Goal: Information Seeking & Learning: Learn about a topic

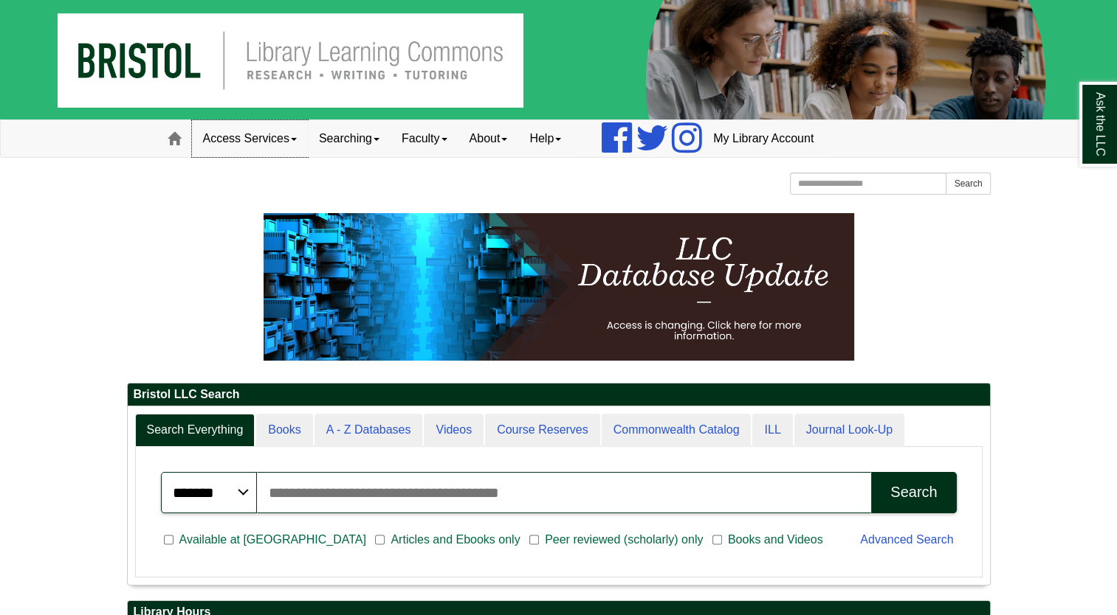
click at [289, 141] on link "Access Services" at bounding box center [250, 138] width 116 height 37
click at [455, 155] on link "Faculty" at bounding box center [424, 138] width 68 height 37
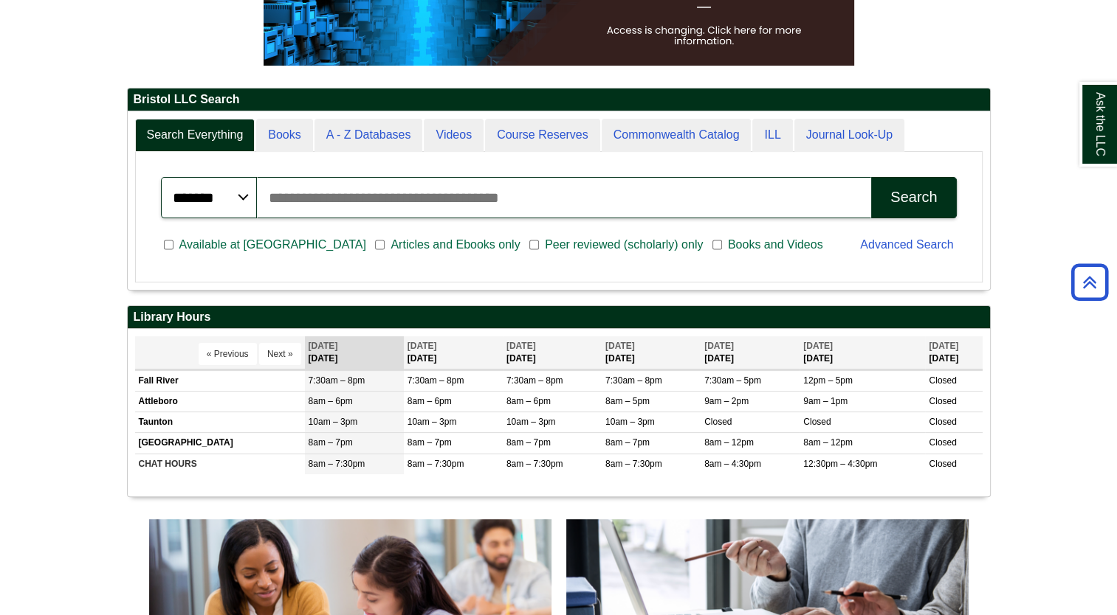
scroll to position [296, 0]
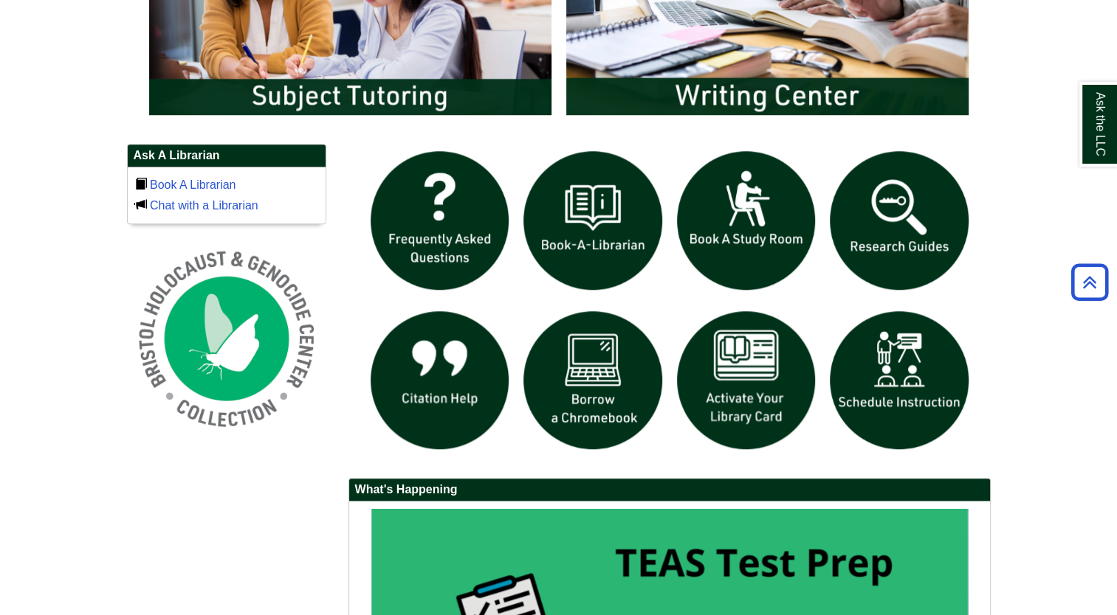
scroll to position [909, 0]
click at [404, 381] on img "slideshow" at bounding box center [440, 381] width 154 height 154
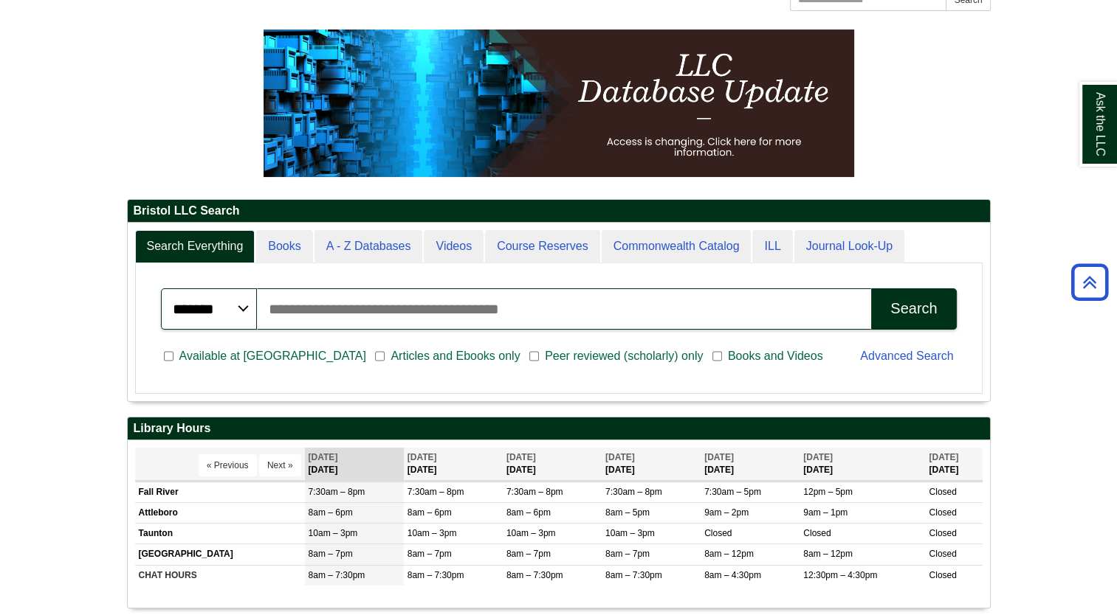
scroll to position [0, 0]
